Goal: Task Accomplishment & Management: Complete application form

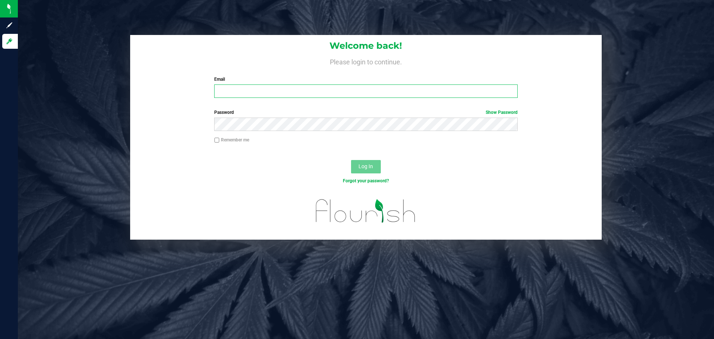
click at [258, 94] on input "Email" at bounding box center [365, 90] width 303 height 13
type input "[PERSON_NAME][EMAIL_ADDRESS][DOMAIN_NAME]"
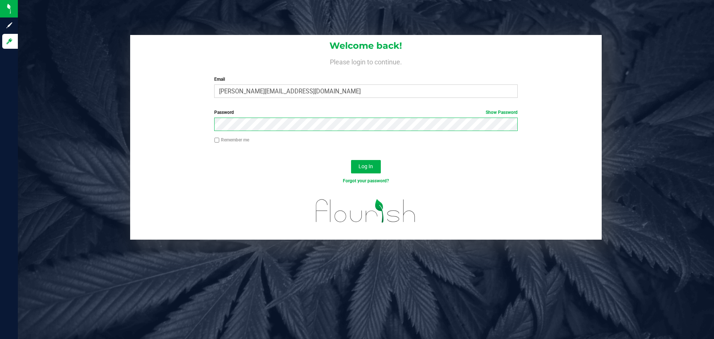
click at [351, 160] on button "Log In" at bounding box center [366, 166] width 30 height 13
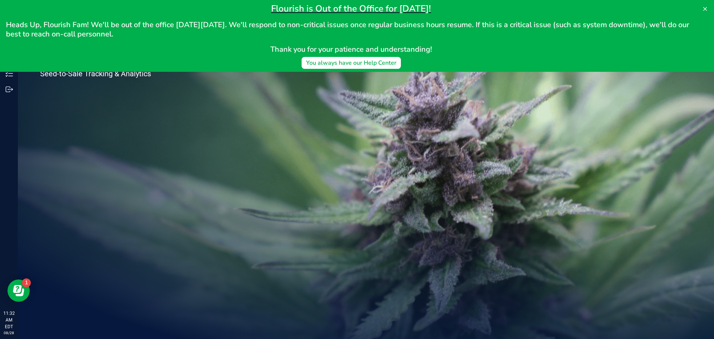
click at [276, 123] on div "Welcome to Flourish Software Seed-to-Sale Tracking & Analytics" at bounding box center [366, 178] width 696 height 321
click at [705, 7] on icon at bounding box center [705, 9] width 6 height 6
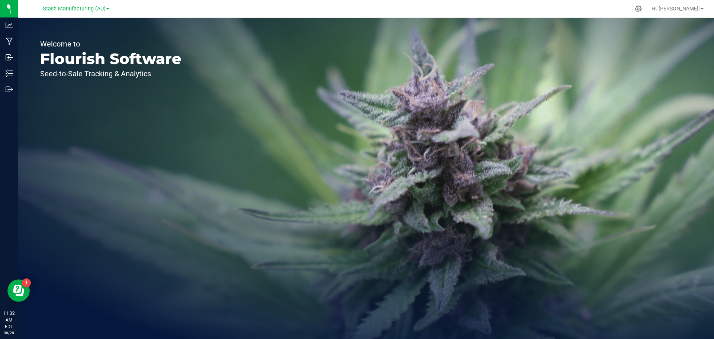
click at [126, 104] on div "Welcome to Flourish Software Seed-to-Sale Tracking & Analytics" at bounding box center [111, 178] width 186 height 321
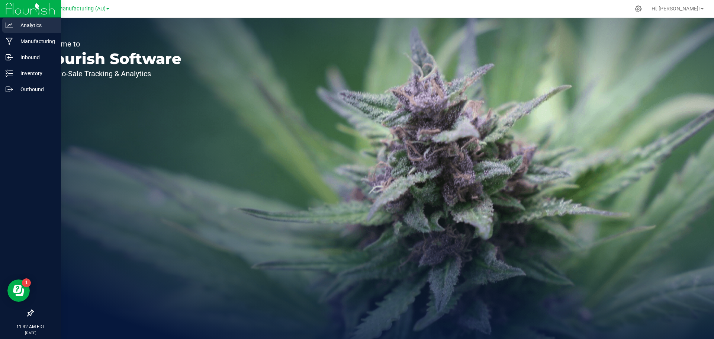
click at [24, 26] on p "Analytics" at bounding box center [35, 25] width 45 height 9
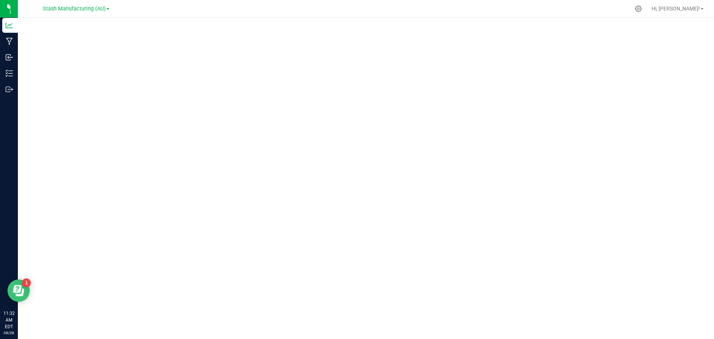
click at [16, 289] on icon "Open Resource Center" at bounding box center [17, 289] width 9 height 8
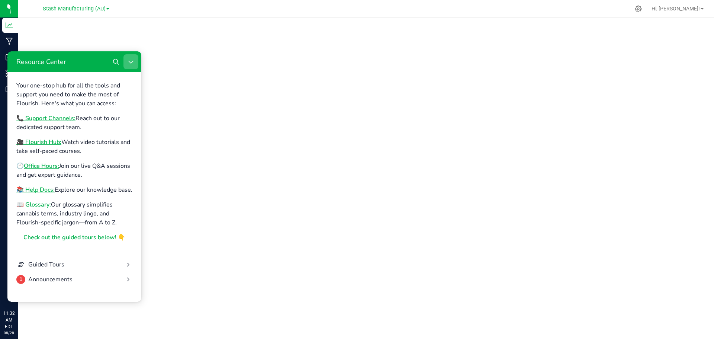
click at [136, 62] on button "Close Resource Center" at bounding box center [130, 61] width 15 height 15
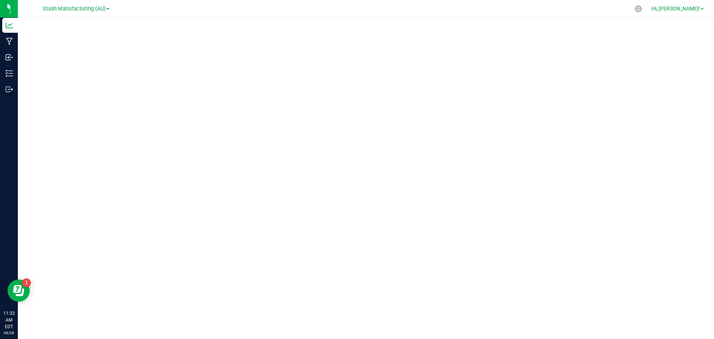
click at [704, 9] on link "Hi, [PERSON_NAME]!" at bounding box center [677, 9] width 58 height 8
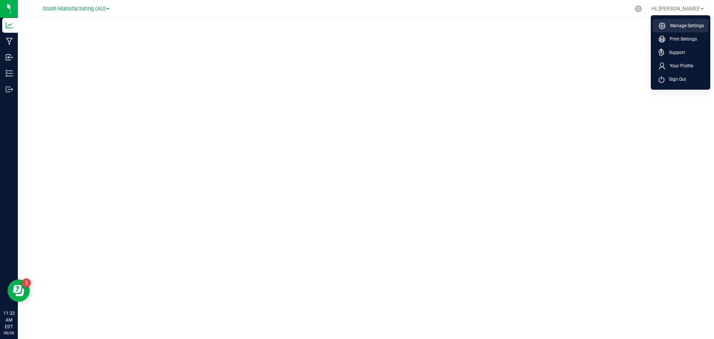
click at [686, 26] on span "Manage Settings" at bounding box center [684, 25] width 38 height 7
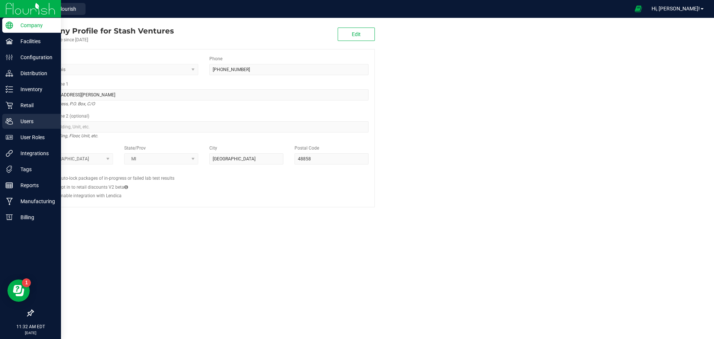
click at [21, 118] on p "Users" at bounding box center [35, 121] width 45 height 9
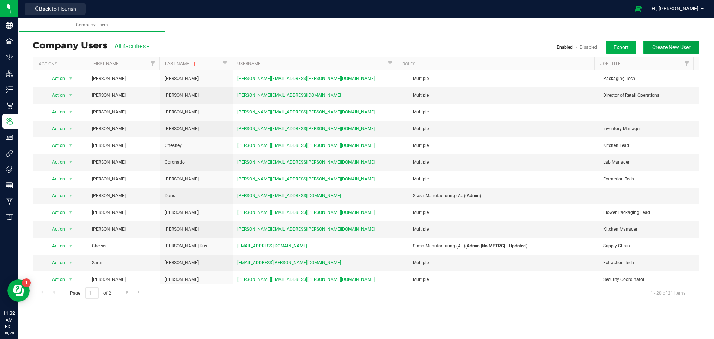
click at [668, 50] on span "Create New User" at bounding box center [671, 47] width 38 height 6
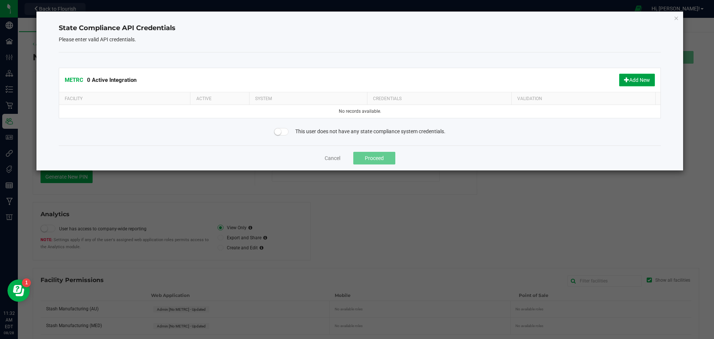
click at [624, 80] on span at bounding box center [626, 79] width 5 height 5
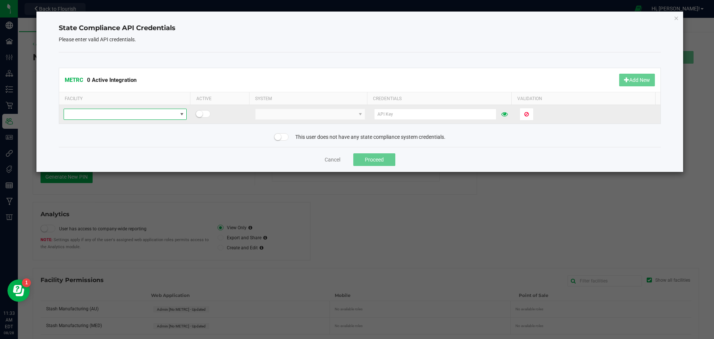
click at [155, 113] on span at bounding box center [120, 114] width 113 height 10
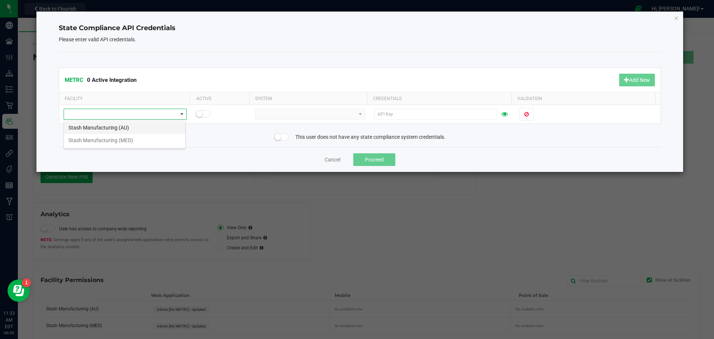
click at [140, 124] on li "Stash Manufacturing (AU)" at bounding box center [124, 127] width 121 height 13
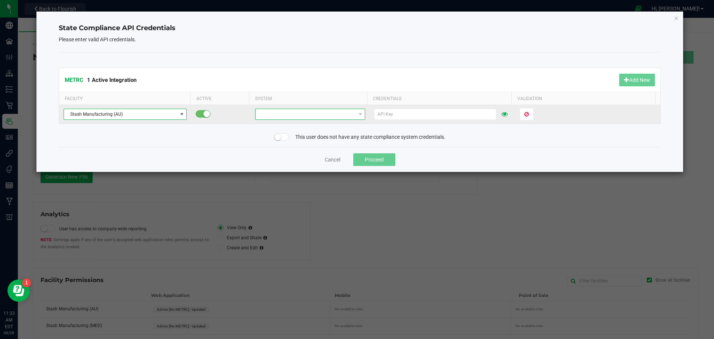
click at [287, 113] on span at bounding box center [305, 114] width 100 height 10
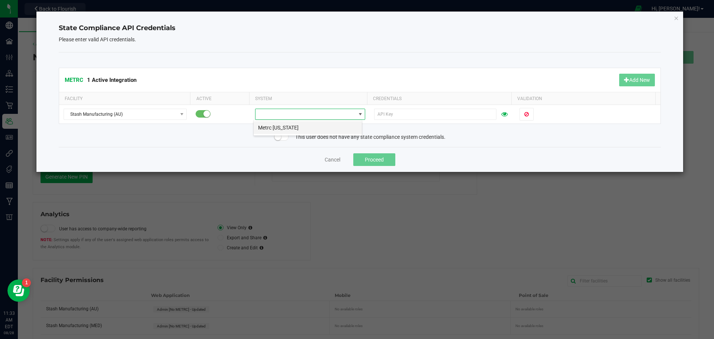
click at [284, 129] on li "Metrc [US_STATE]" at bounding box center [308, 127] width 108 height 13
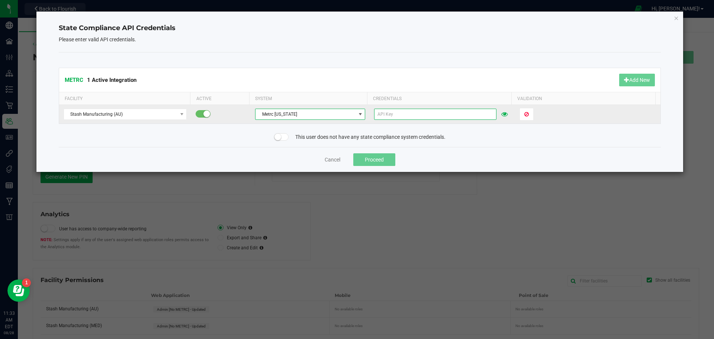
click at [419, 113] on input "text" at bounding box center [435, 114] width 122 height 11
paste input "EhiUoPgFQkH80lC5c6GHgJExWsxEeM7wxh6fWFRCU929cR0k"
type input "EhiUoPgFQkH80lC5c6GHgJExWsxEeM7wxh6fWFRCU929cR0k"
click at [529, 114] on span "Validate" at bounding box center [533, 114] width 19 height 6
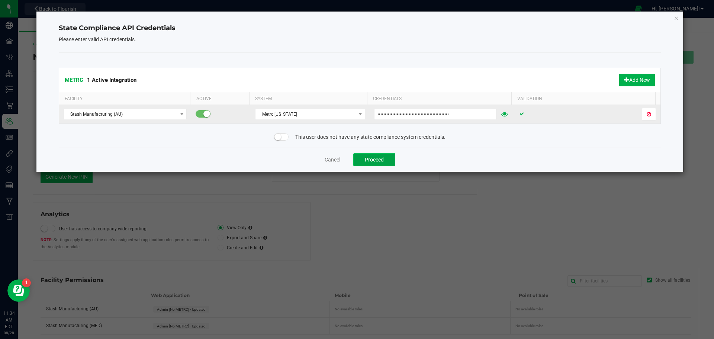
click at [367, 158] on button "Proceed" at bounding box center [374, 159] width 42 height 13
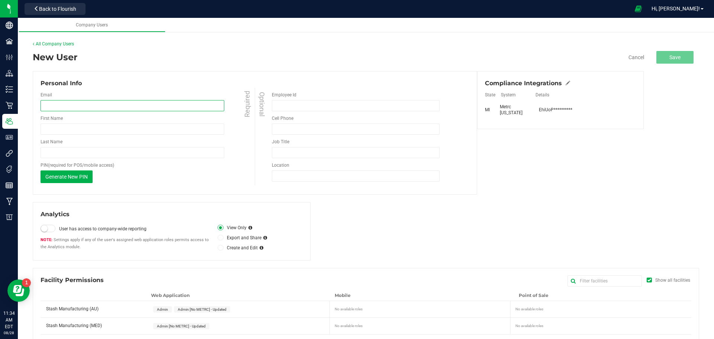
click at [142, 107] on input "email" at bounding box center [133, 105] width 184 height 11
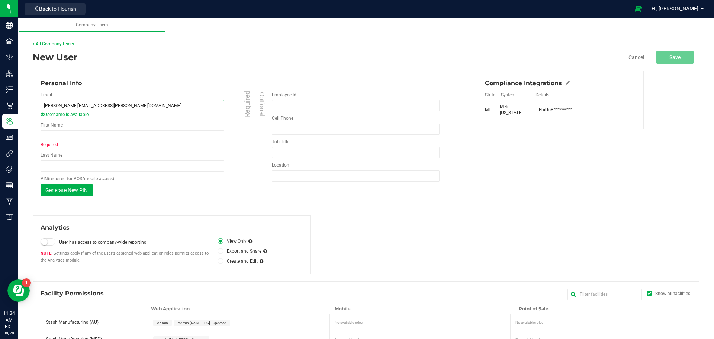
type input "[PERSON_NAME][EMAIL_ADDRESS][PERSON_NAME][DOMAIN_NAME]"
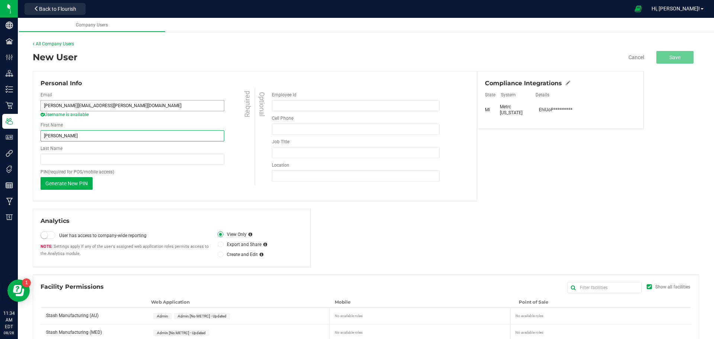
type input "[PERSON_NAME]"
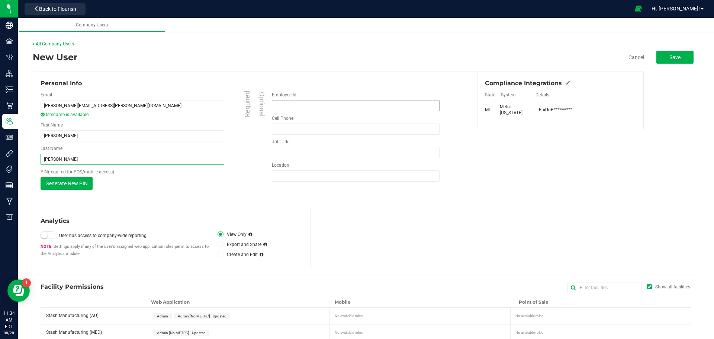
type input "[PERSON_NAME]"
click at [312, 107] on input "Employee Id" at bounding box center [356, 105] width 168 height 11
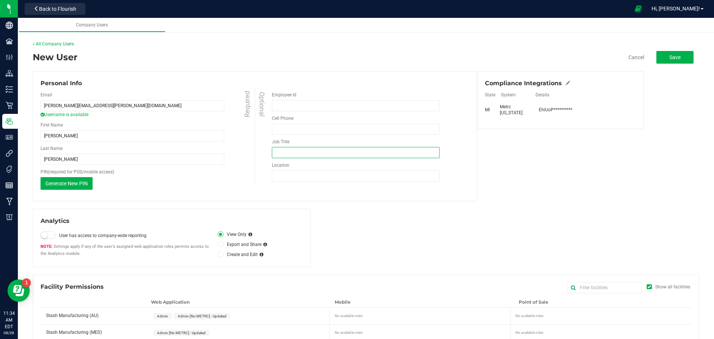
click at [304, 151] on input "Job Title" at bounding box center [356, 152] width 168 height 11
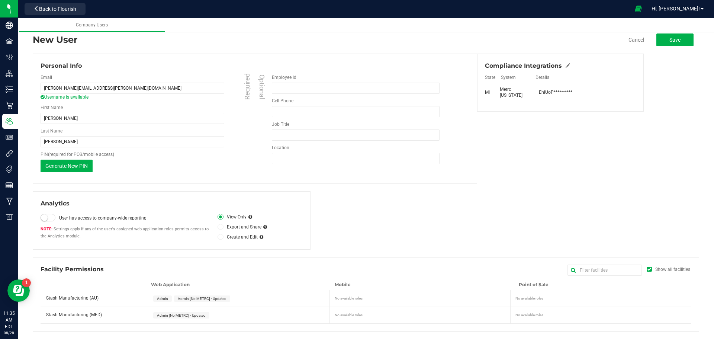
click at [46, 218] on small at bounding box center [44, 217] width 7 height 7
click at [220, 237] on icon at bounding box center [220, 237] width 3 height 0
click at [0, 0] on input "Create and Edit" at bounding box center [0, 0] width 0 height 0
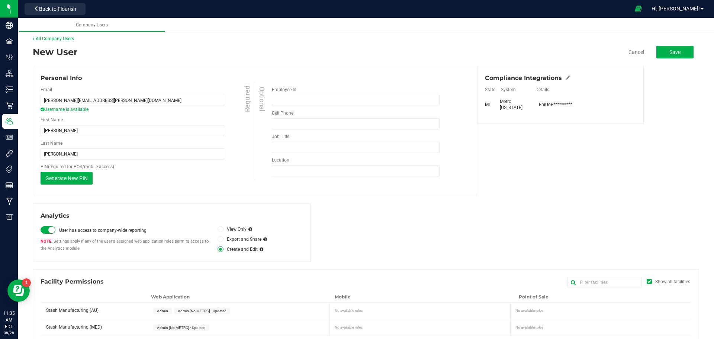
scroll to position [0, 0]
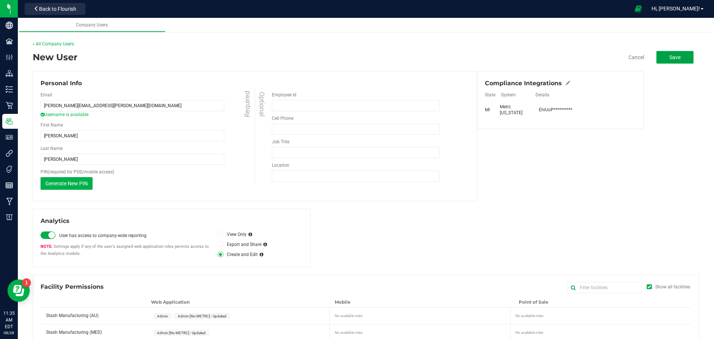
click at [672, 53] on button "Save" at bounding box center [674, 57] width 37 height 13
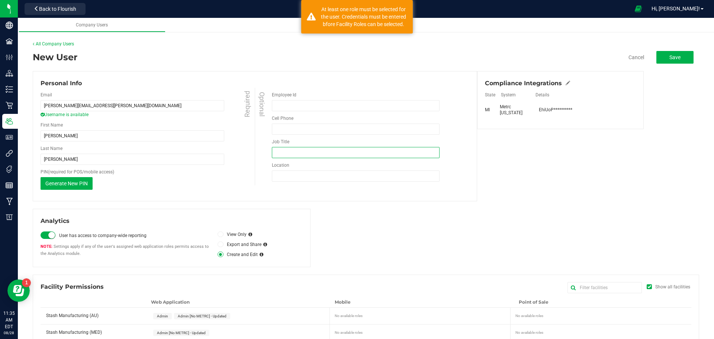
click at [312, 149] on input "Job Title" at bounding box center [356, 152] width 168 height 11
click at [333, 212] on div "Analytics User has access to company-wide reporting Settings apply if any of th…" at bounding box center [366, 238] width 666 height 58
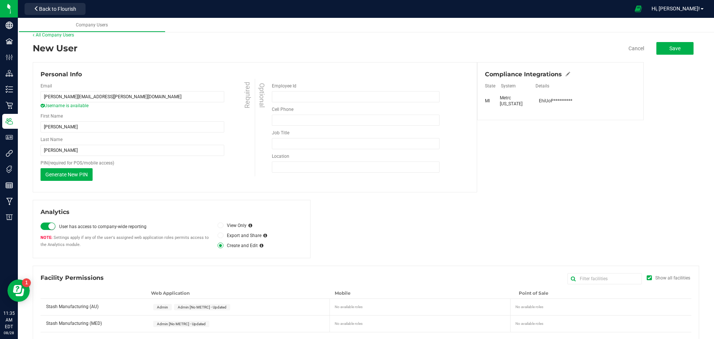
scroll to position [17, 0]
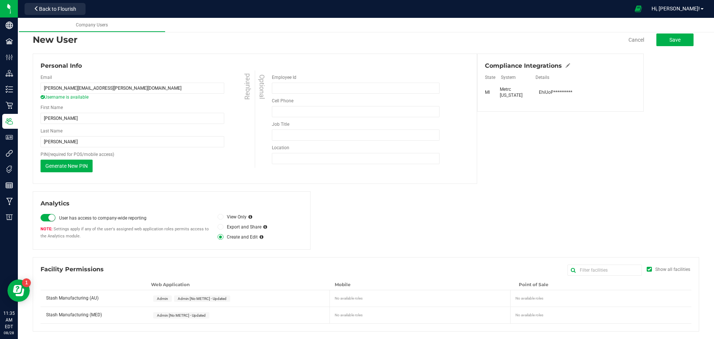
click at [163, 299] on span "Admin" at bounding box center [162, 298] width 11 height 4
click at [184, 296] on span "Admin [No METRC] - Updated" at bounding box center [202, 298] width 49 height 4
click at [184, 314] on span "Admin [No METRC] - Updated" at bounding box center [181, 315] width 49 height 4
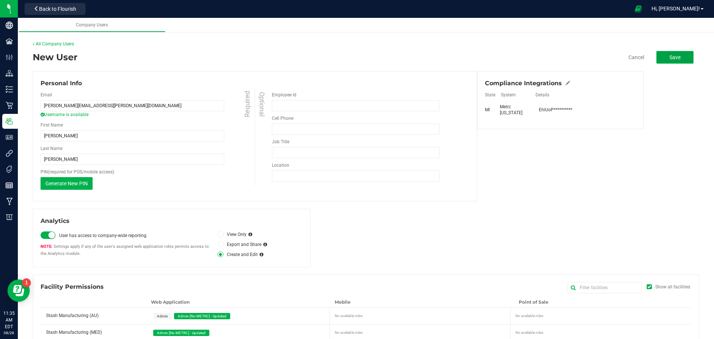
click at [678, 57] on button "Save" at bounding box center [674, 57] width 37 height 13
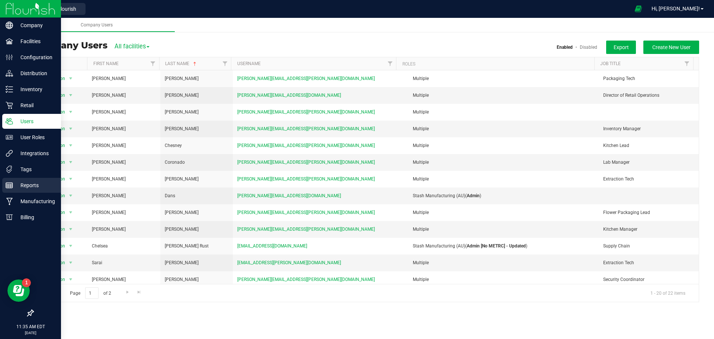
click at [35, 182] on p "Reports" at bounding box center [35, 185] width 45 height 9
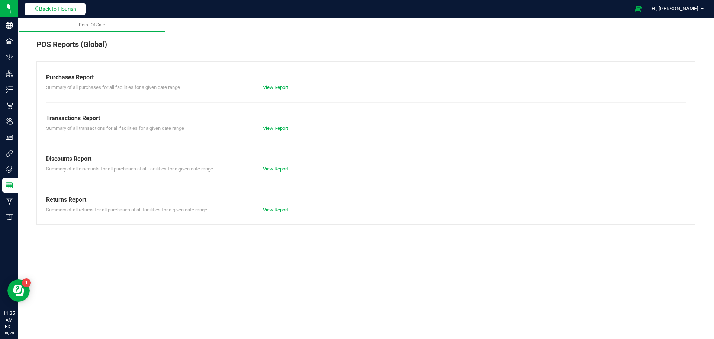
click at [44, 8] on span "Back to Flourish" at bounding box center [57, 9] width 37 height 6
